Goal: Navigation & Orientation: Find specific page/section

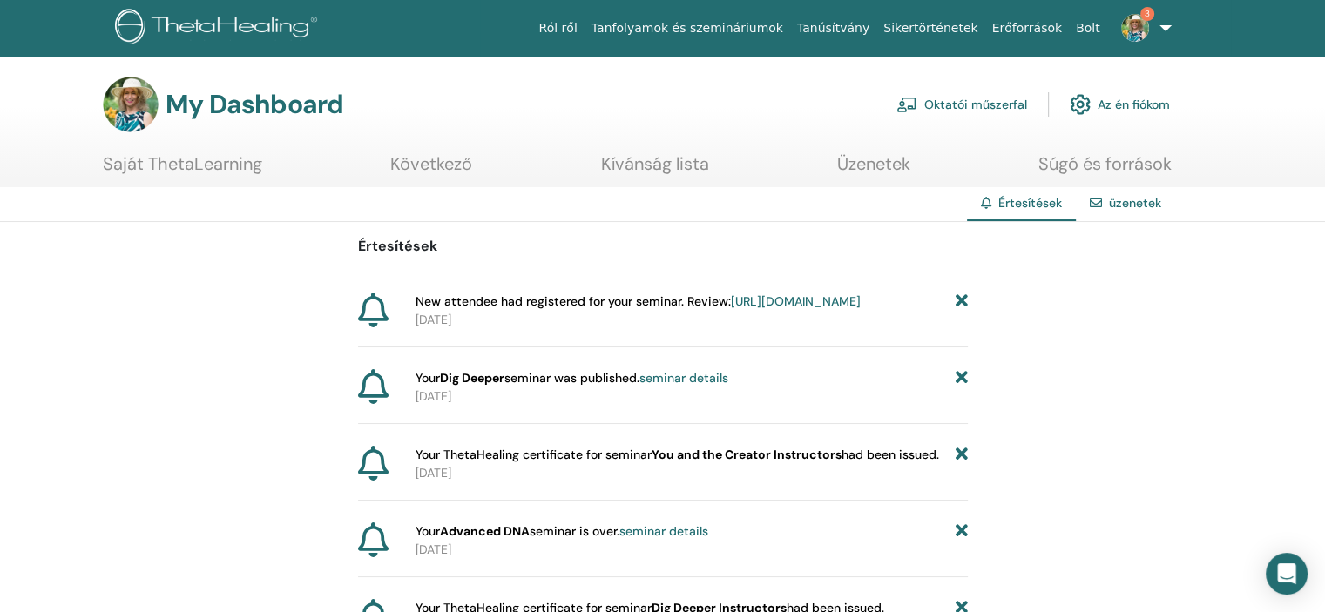
click at [960, 388] on icon at bounding box center [961, 378] width 12 height 18
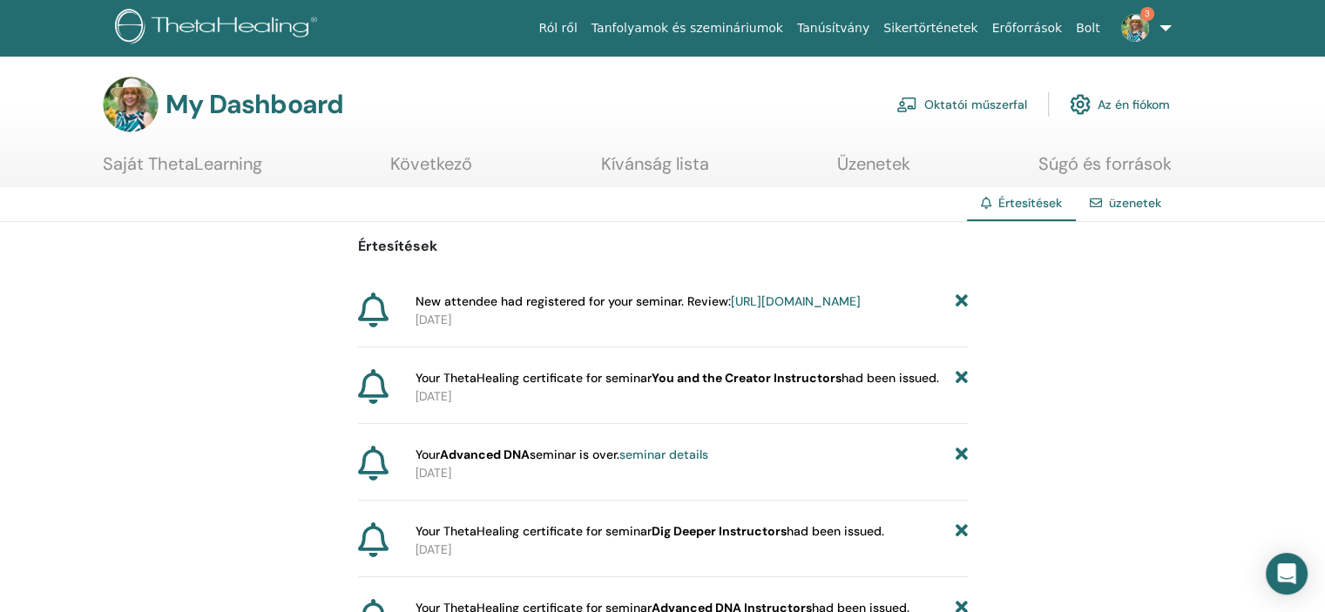
click at [980, 104] on link "Oktatói műszerfal" at bounding box center [961, 104] width 131 height 38
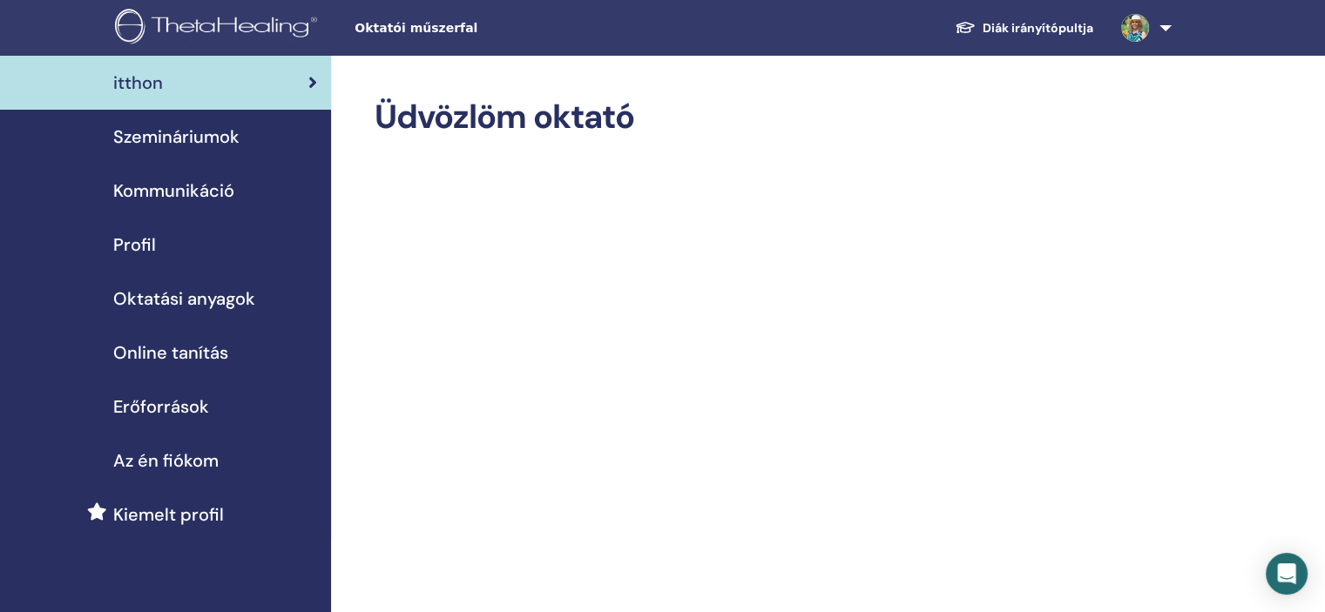
click at [202, 349] on span "Online tanítás" at bounding box center [170, 353] width 115 height 26
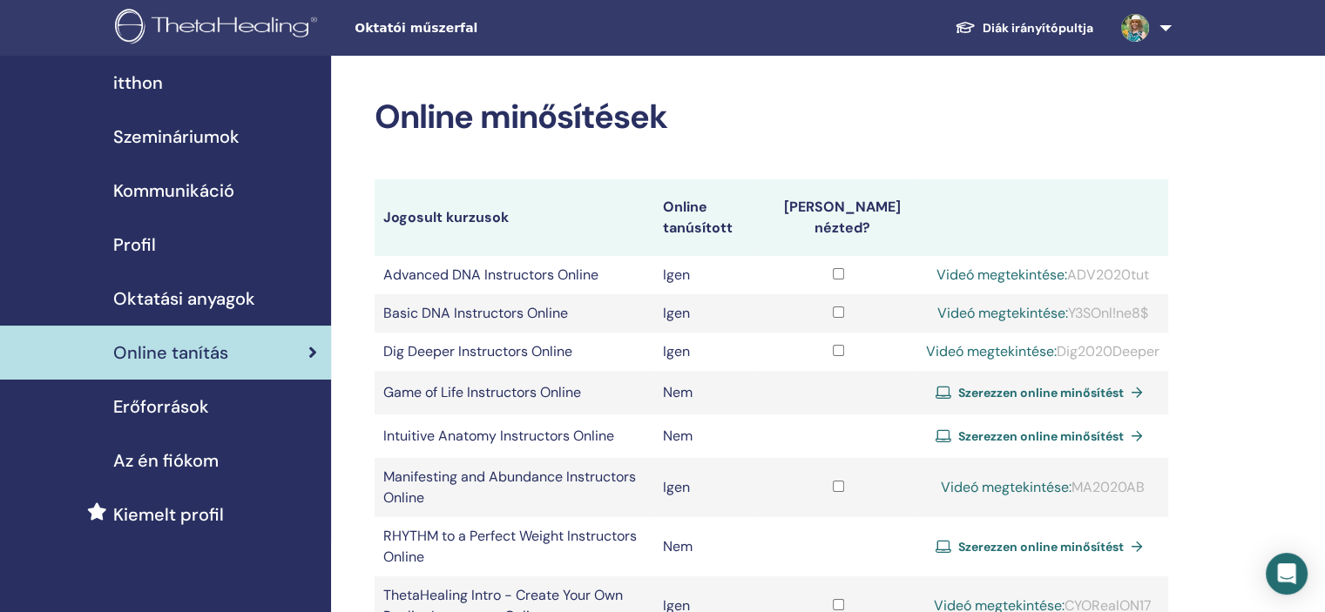
click at [1052, 24] on link "Diák irányítópultja" at bounding box center [1024, 28] width 166 height 32
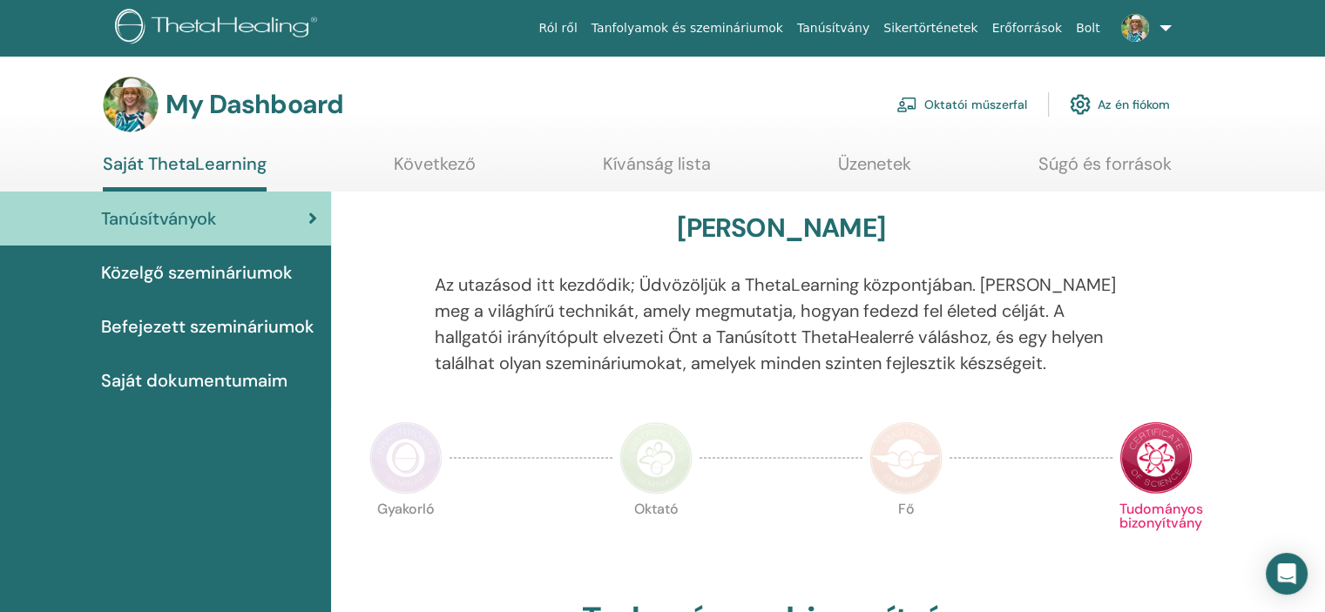
click at [982, 104] on link "Oktatói műszerfal" at bounding box center [961, 104] width 131 height 38
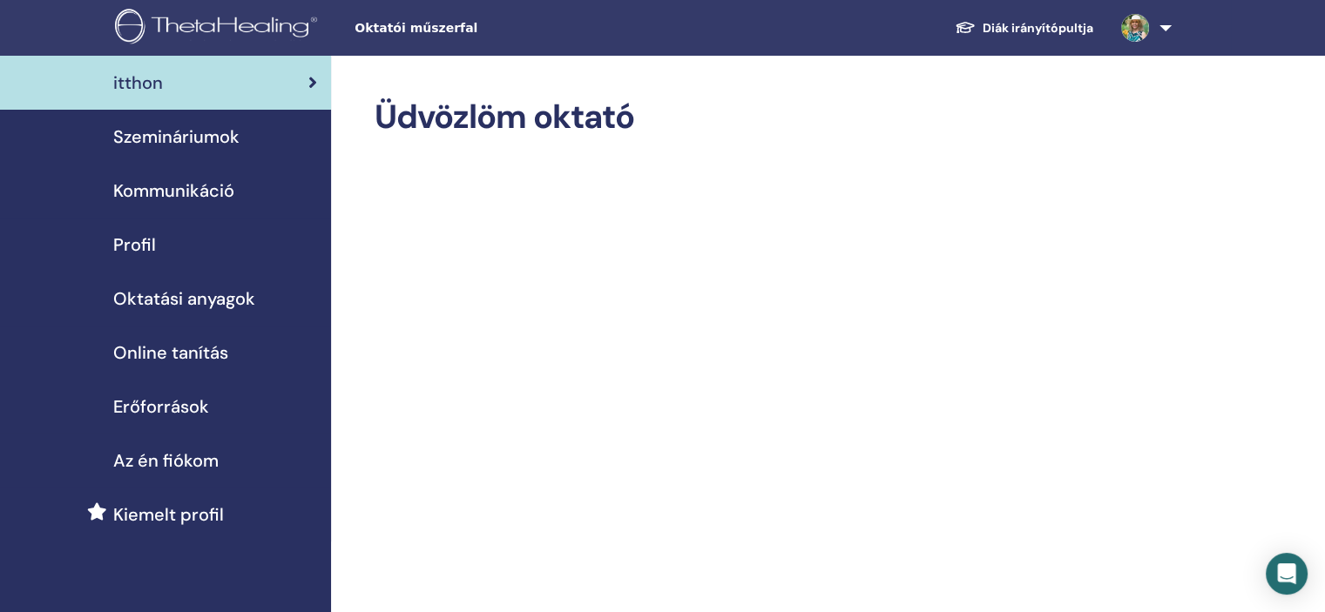
click at [232, 136] on span "Szemináriumok" at bounding box center [176, 137] width 126 height 26
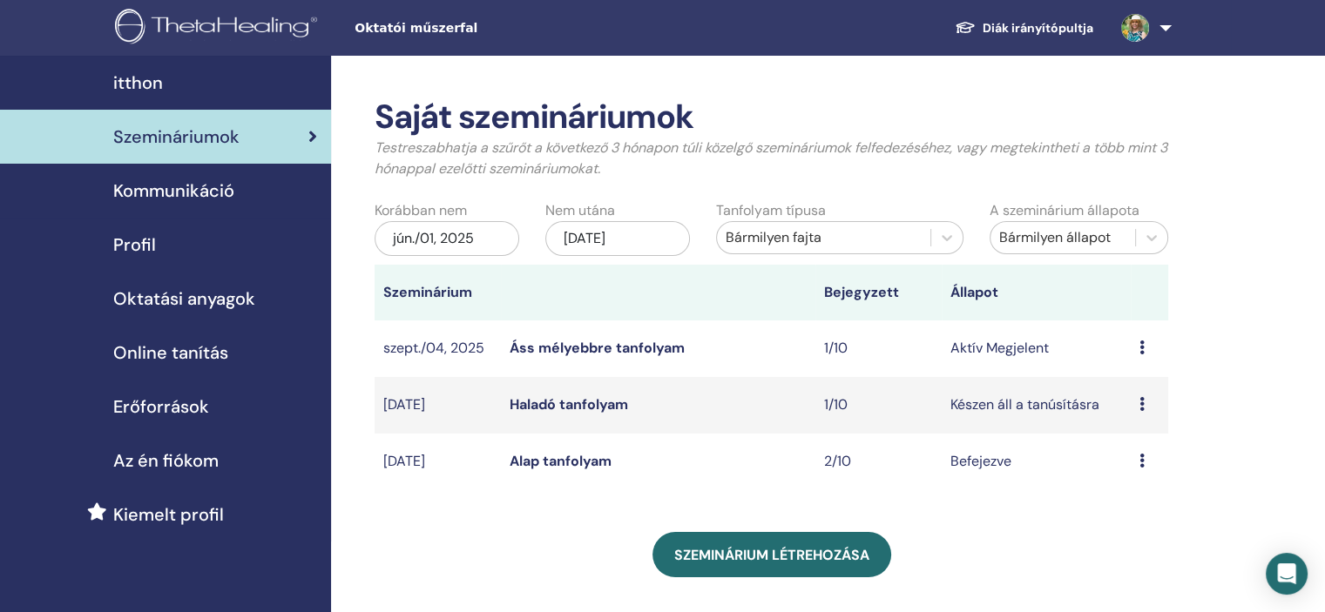
click at [208, 302] on span "Oktatási anyagok" at bounding box center [184, 299] width 142 height 26
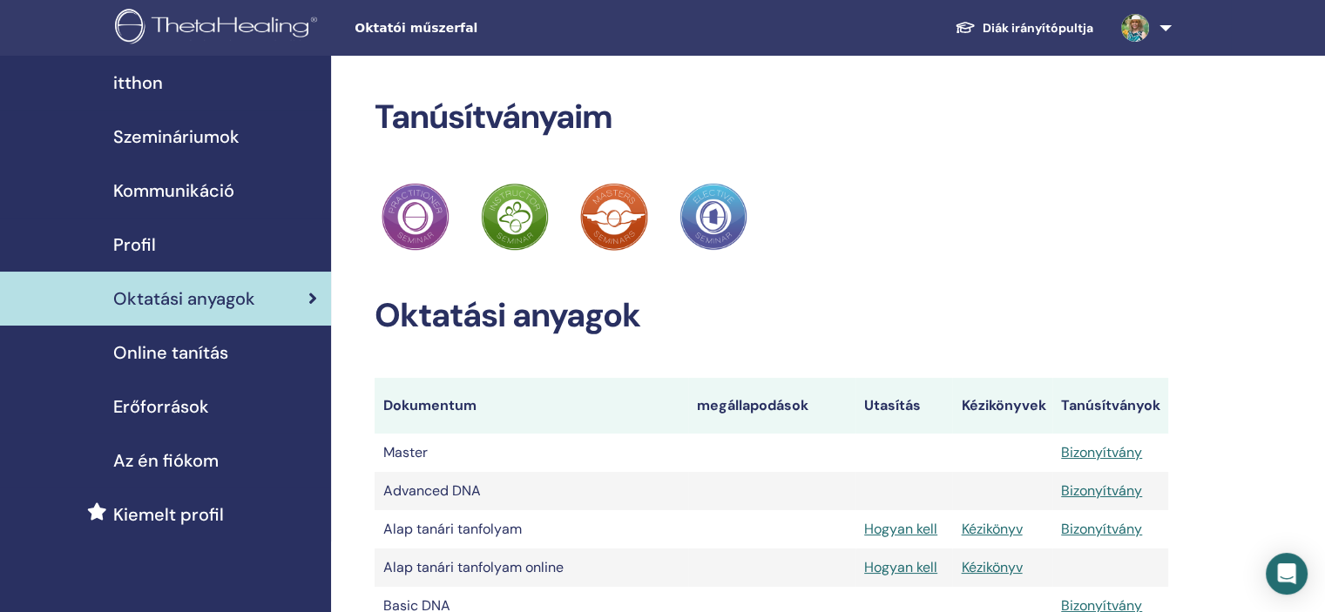
click at [185, 139] on span "Szemináriumok" at bounding box center [176, 137] width 126 height 26
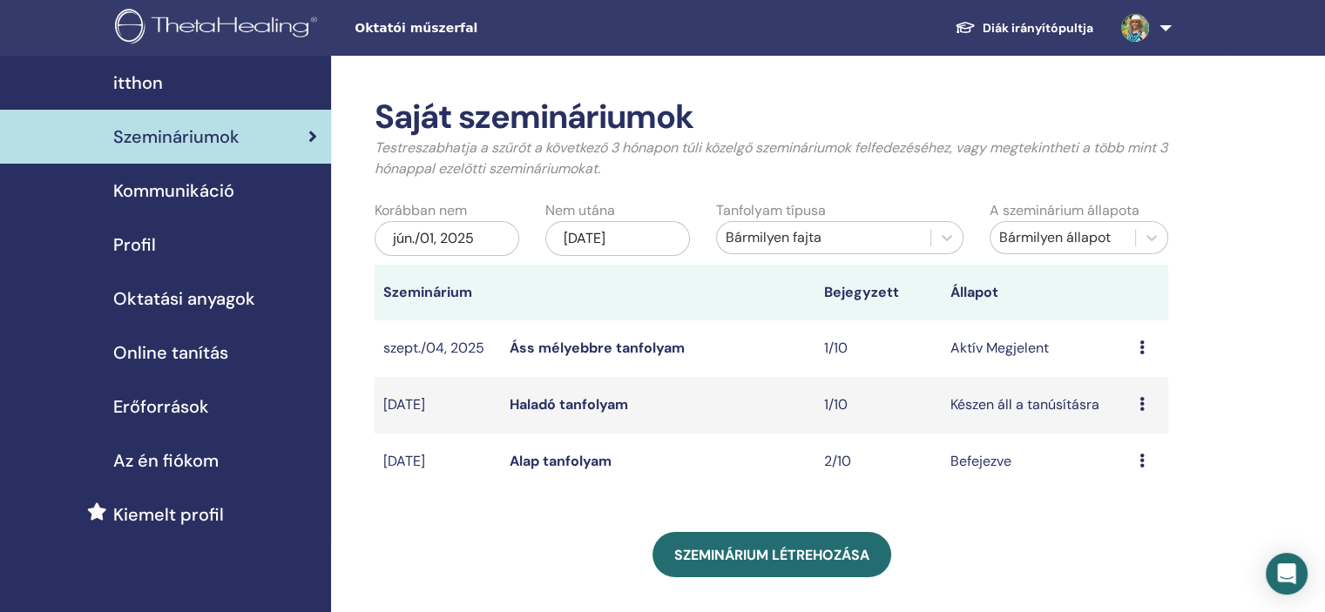
click at [206, 348] on span "Online tanítás" at bounding box center [170, 353] width 115 height 26
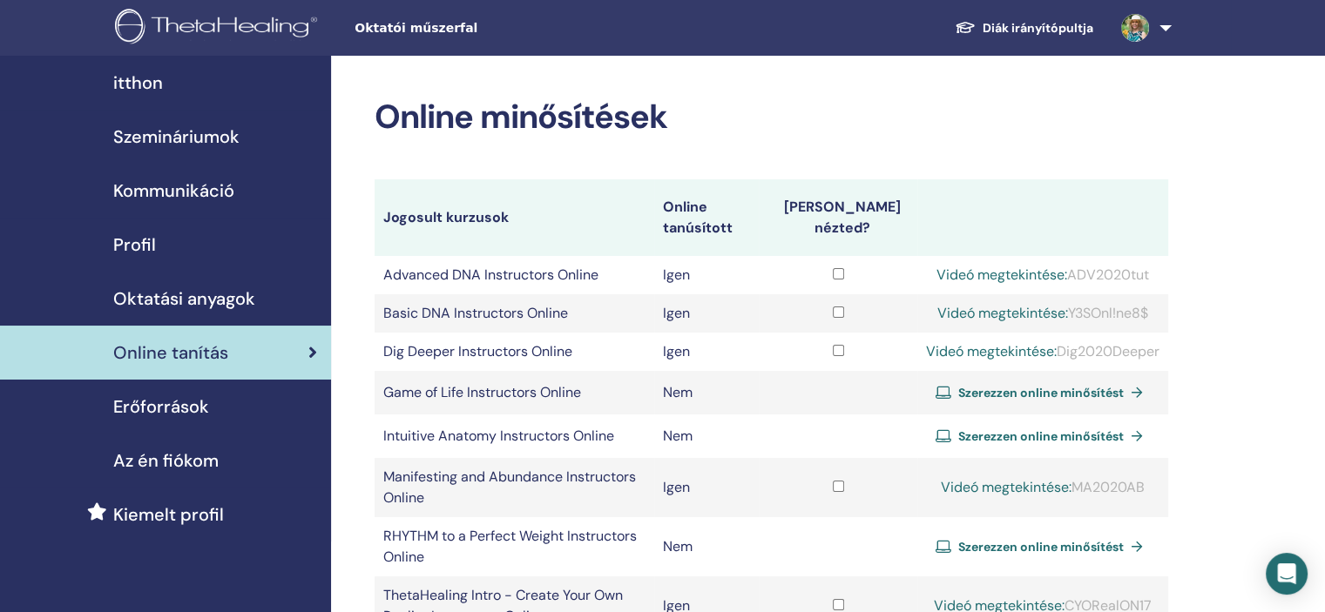
click at [146, 306] on span "Oktatási anyagok" at bounding box center [184, 299] width 142 height 26
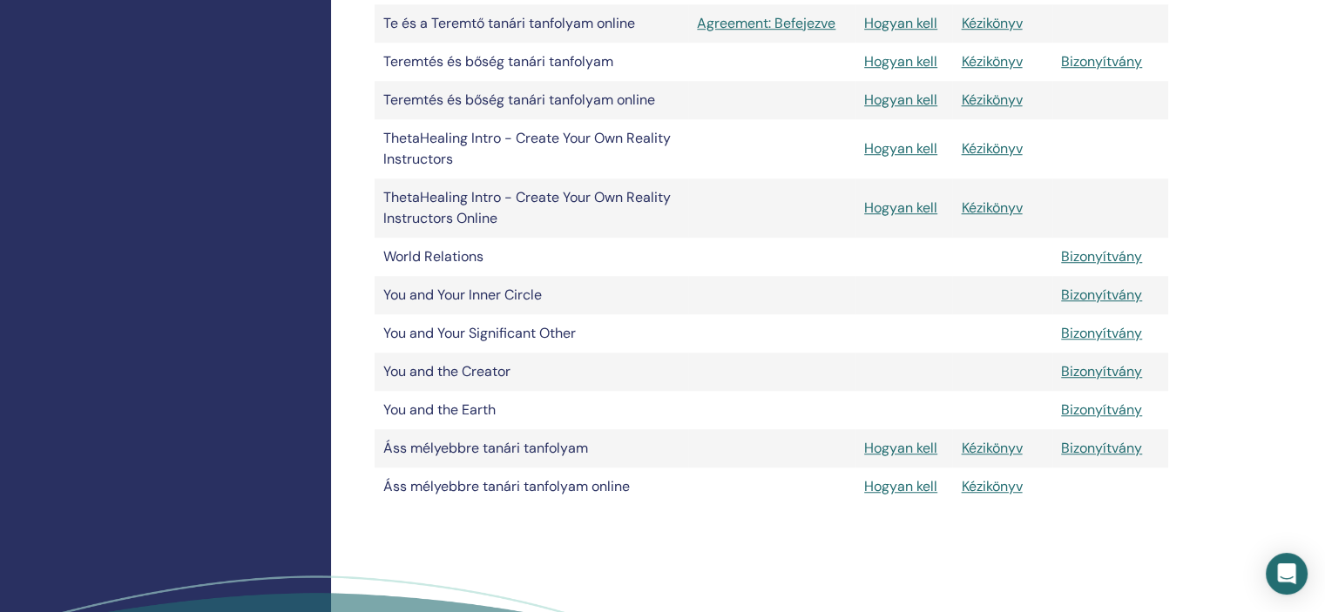
scroll to position [1307, 0]
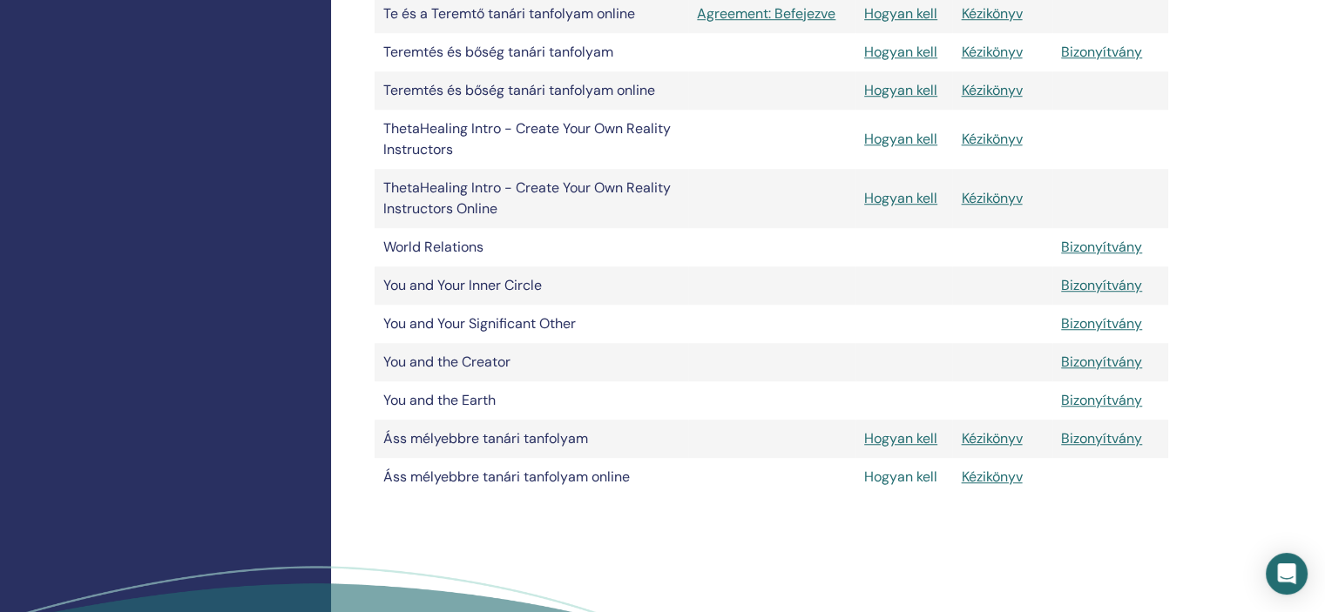
click at [924, 479] on link "Hogyan kell" at bounding box center [900, 477] width 73 height 18
